Goal: Task Accomplishment & Management: Manage account settings

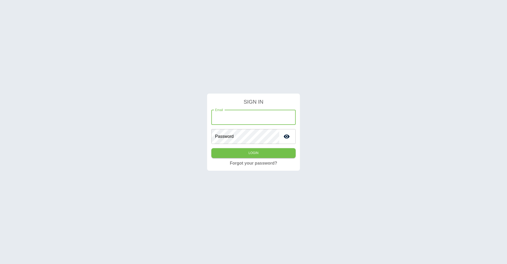
click at [244, 120] on input "Email" at bounding box center [253, 117] width 84 height 15
type input "**********"
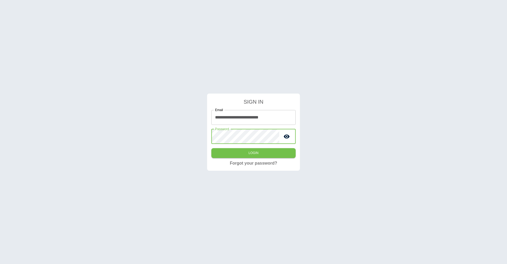
click at [179, 137] on div "**********" at bounding box center [253, 132] width 507 height 264
click at [234, 119] on input "**********" at bounding box center [253, 117] width 84 height 15
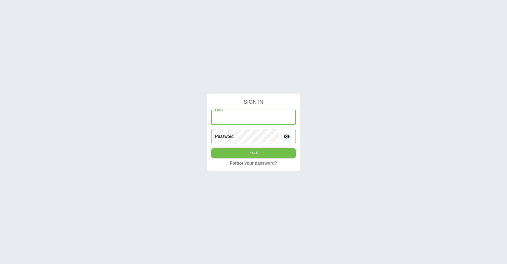
click at [230, 119] on input "Email" at bounding box center [253, 117] width 84 height 15
type input "**********"
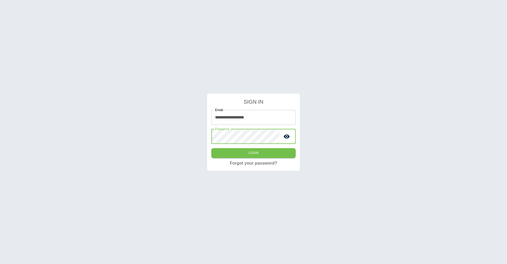
click at [211, 148] on button "Login" at bounding box center [253, 153] width 84 height 10
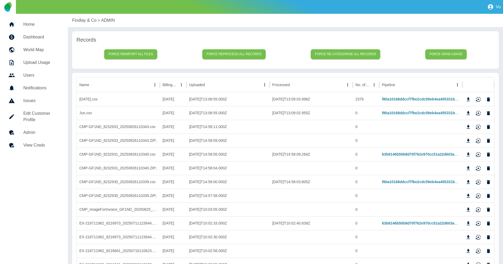
scroll to position [1, 0]
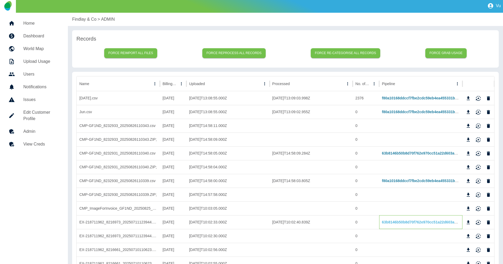
drag, startPoint x: 379, startPoint y: 221, endPoint x: 405, endPoint y: 220, distance: 26.5
click at [406, 220] on div "63b8146b50b8d70f762e970cc51a22d603a5f027" at bounding box center [420, 222] width 83 height 14
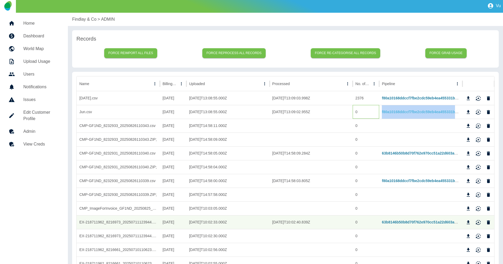
drag, startPoint x: 386, startPoint y: 111, endPoint x: 454, endPoint y: 113, distance: 68.2
click at [454, 113] on div "Jun.csv [DATE] [DATE]T13:08:55.000Z [DATE]T13:09:02.955Z 0 f80a10168ddccf7fbe2c…" at bounding box center [286, 112] width 418 height 14
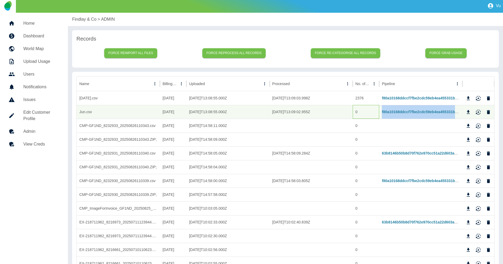
copy div "f80a10168ddccf7fbe2cdc59eb4ea455331b"
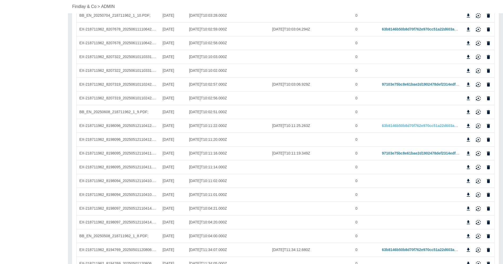
scroll to position [0, 0]
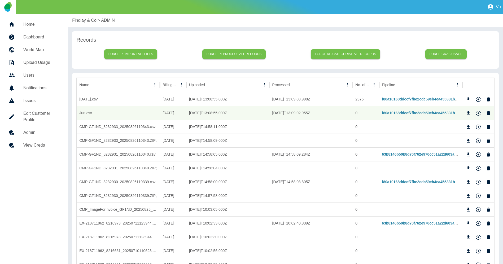
click at [468, 100] on icon "Download" at bounding box center [468, 99] width 5 height 5
click at [468, 113] on icon "Download" at bounding box center [468, 113] width 3 height 4
click at [337, 24] on div "Findlay & Co > ADMIN" at bounding box center [285, 20] width 435 height 13
click at [467, 156] on icon "Download" at bounding box center [468, 154] width 3 height 4
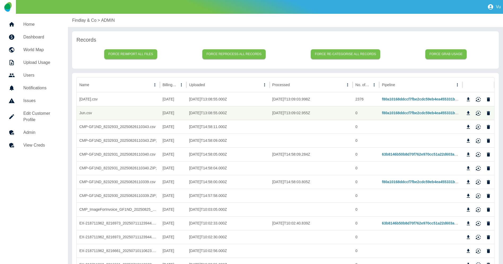
click at [468, 183] on icon "Download" at bounding box center [468, 181] width 5 height 5
click at [346, 26] on div "Findlay & Co > ADMIN" at bounding box center [285, 20] width 435 height 13
click at [467, 223] on icon "Download" at bounding box center [468, 223] width 5 height 5
click at [31, 36] on h5 "Dashboard" at bounding box center [41, 37] width 36 height 6
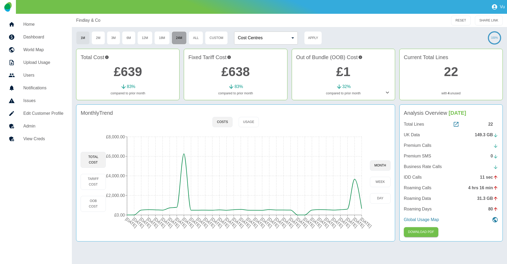
click at [175, 38] on button "24M" at bounding box center [179, 37] width 15 height 13
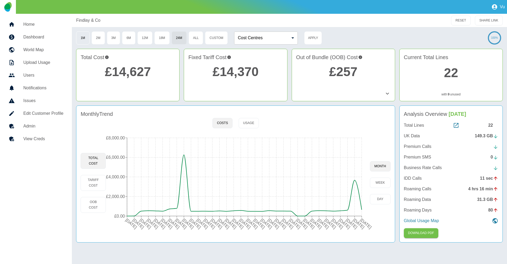
click at [86, 41] on button "1M" at bounding box center [83, 37] width 14 height 13
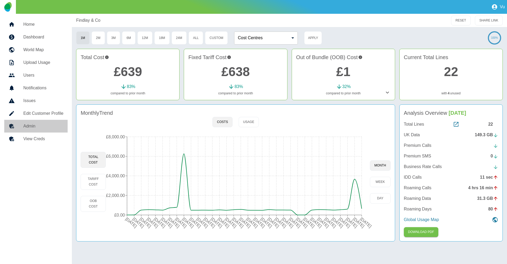
click at [37, 128] on h5 "Admin" at bounding box center [43, 126] width 40 height 6
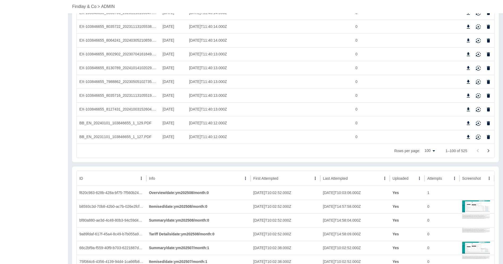
scroll to position [1321, 0]
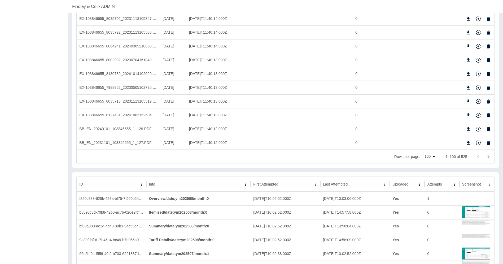
click at [489, 157] on icon "Go to next page" at bounding box center [488, 156] width 6 height 6
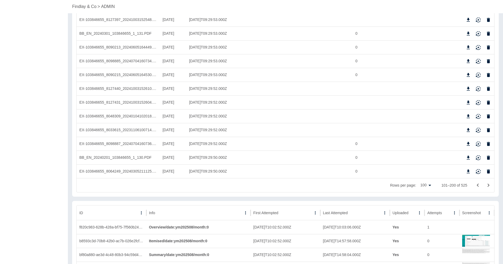
scroll to position [1389, 0]
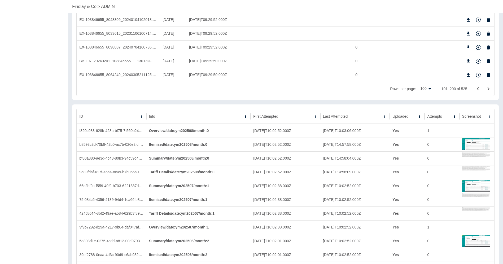
click at [484, 89] on button "Go to next page" at bounding box center [488, 89] width 11 height 11
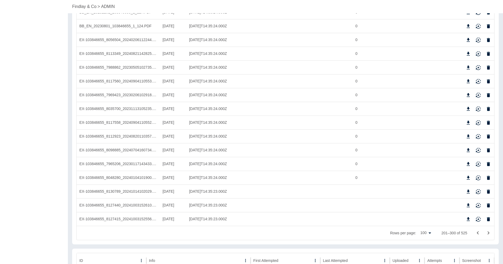
scroll to position [1344, 0]
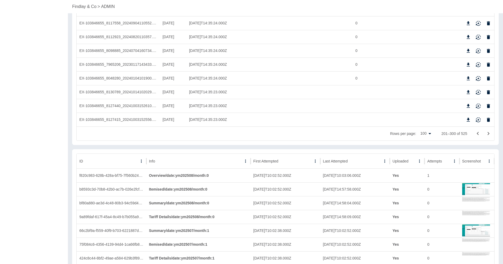
click at [485, 133] on icon "Go to next page" at bounding box center [488, 133] width 6 height 6
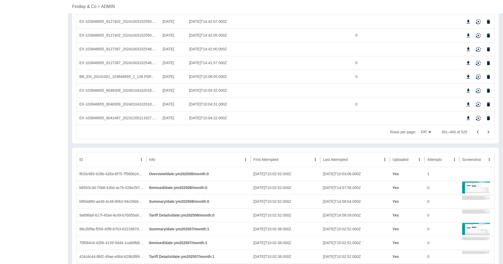
scroll to position [1390, 0]
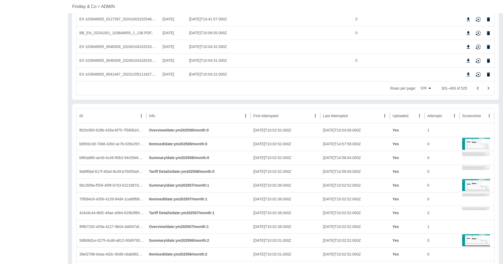
click at [484, 89] on button "Go to next page" at bounding box center [488, 88] width 11 height 11
